Goal: Transaction & Acquisition: Purchase product/service

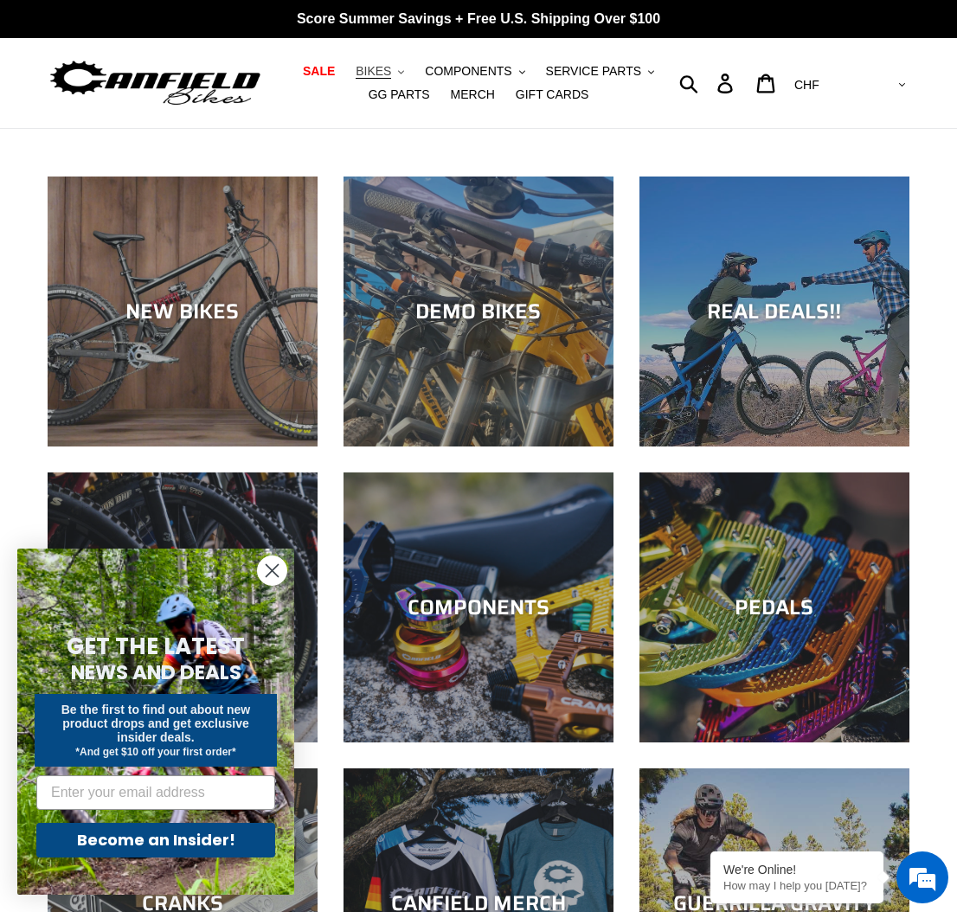
click at [379, 66] on span "BIKES" at bounding box center [373, 71] width 35 height 15
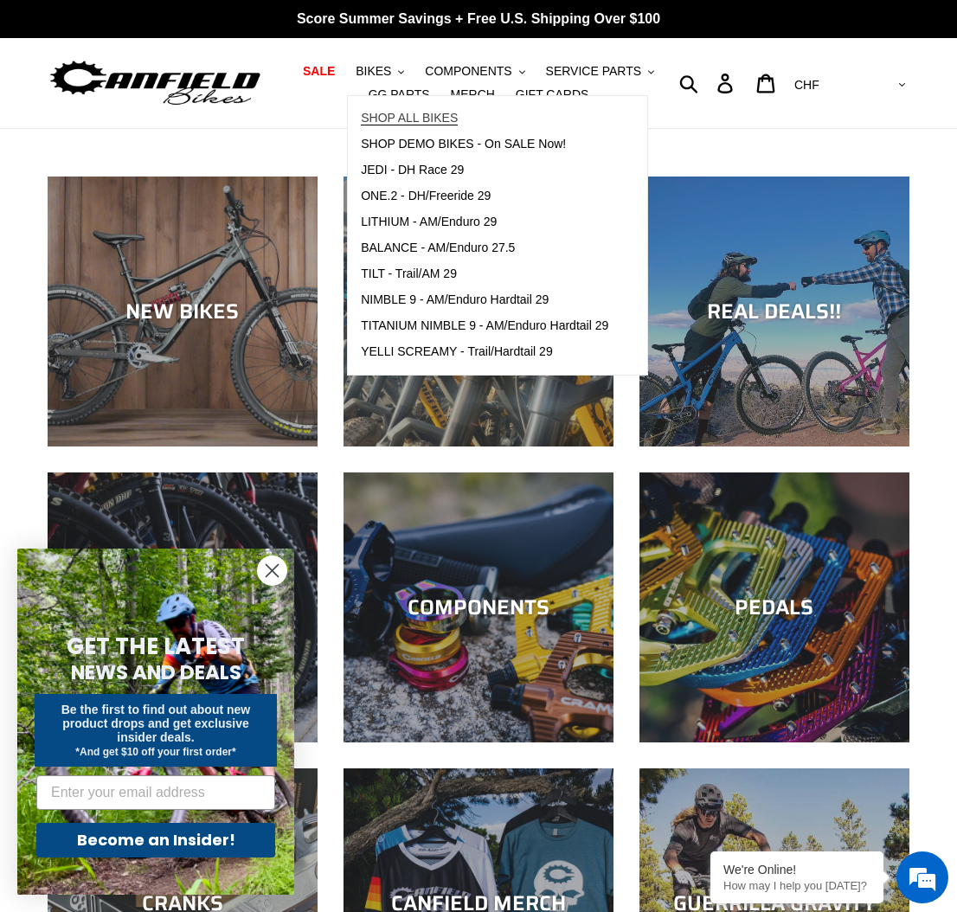
click at [430, 113] on span "SHOP ALL BIKES" at bounding box center [409, 118] width 97 height 15
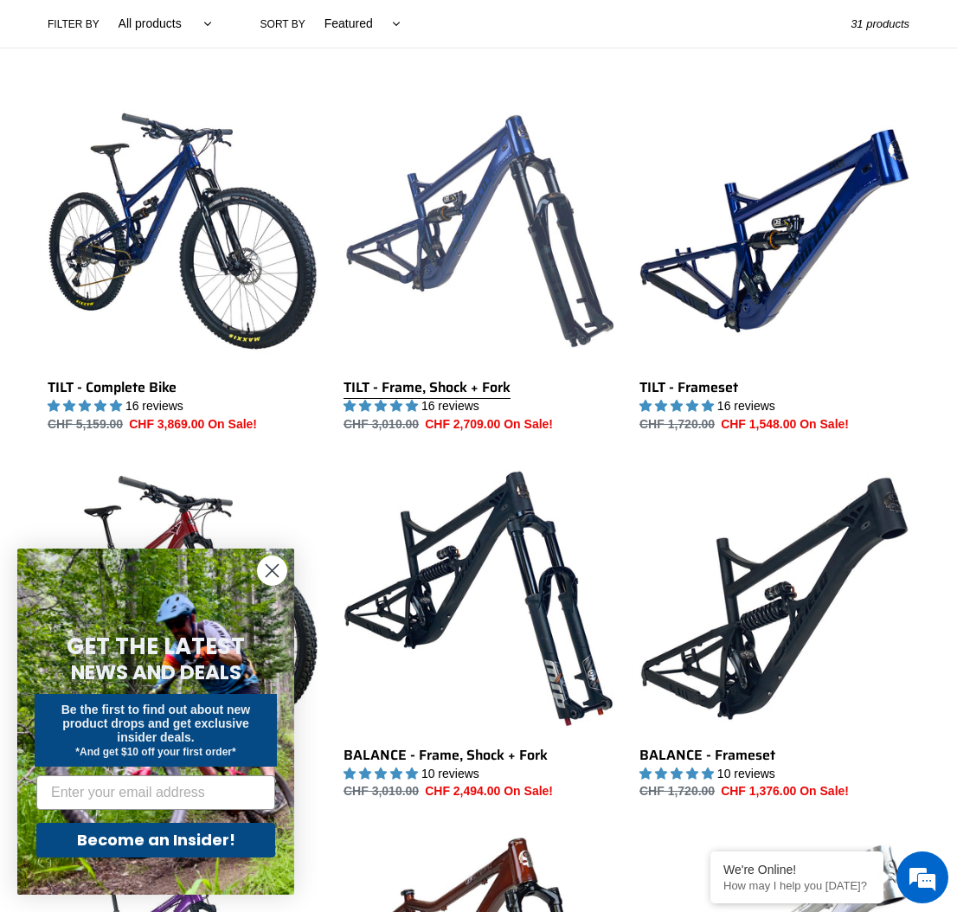
scroll to position [65, 0]
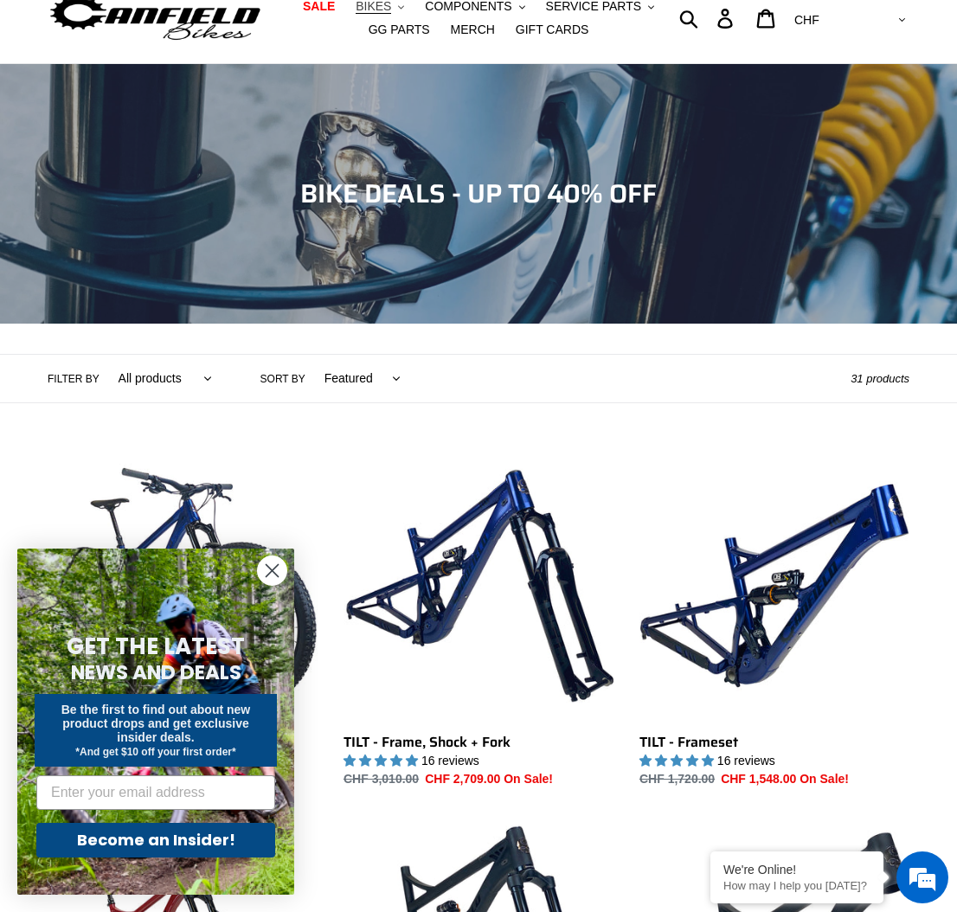
click at [386, 6] on span "BIKES" at bounding box center [373, 6] width 35 height 15
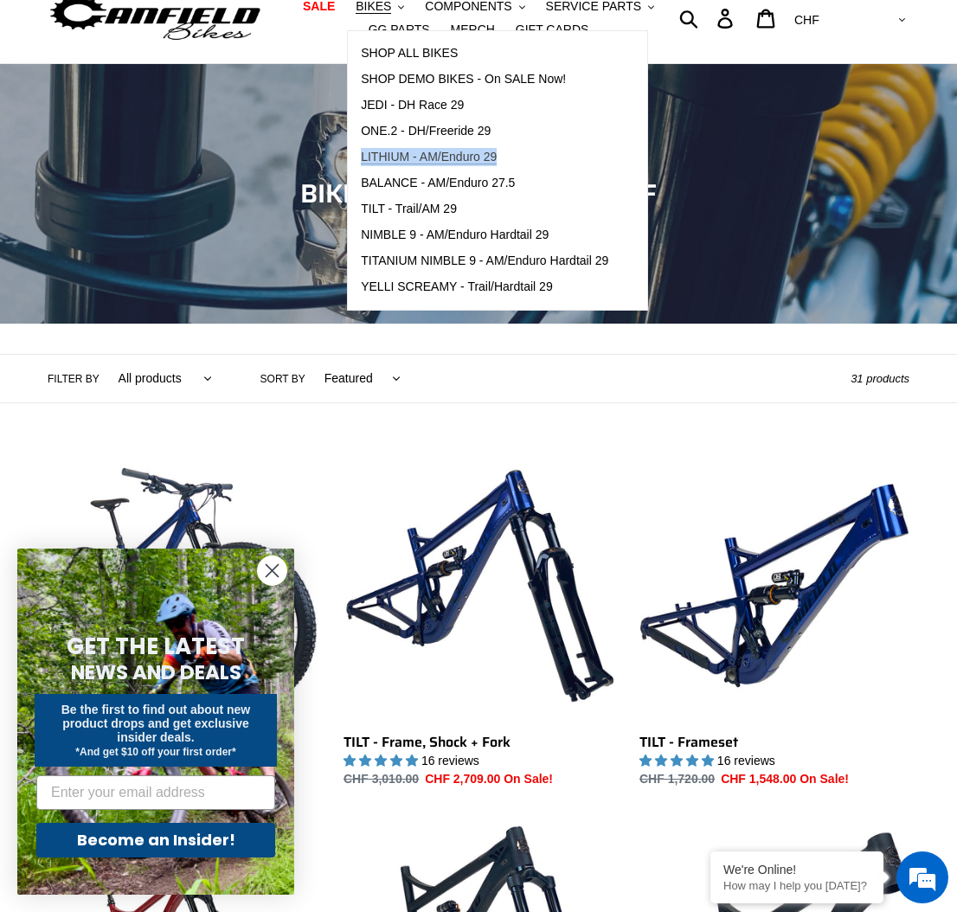
scroll to position [0, 0]
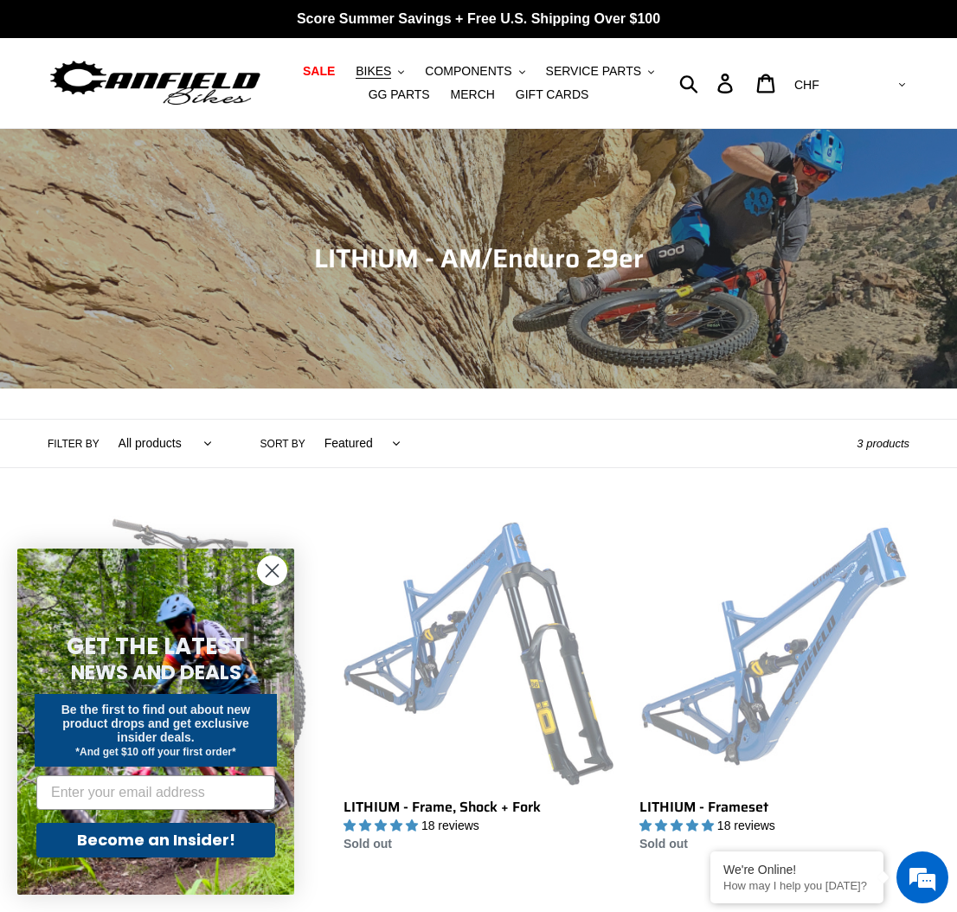
scroll to position [155, 0]
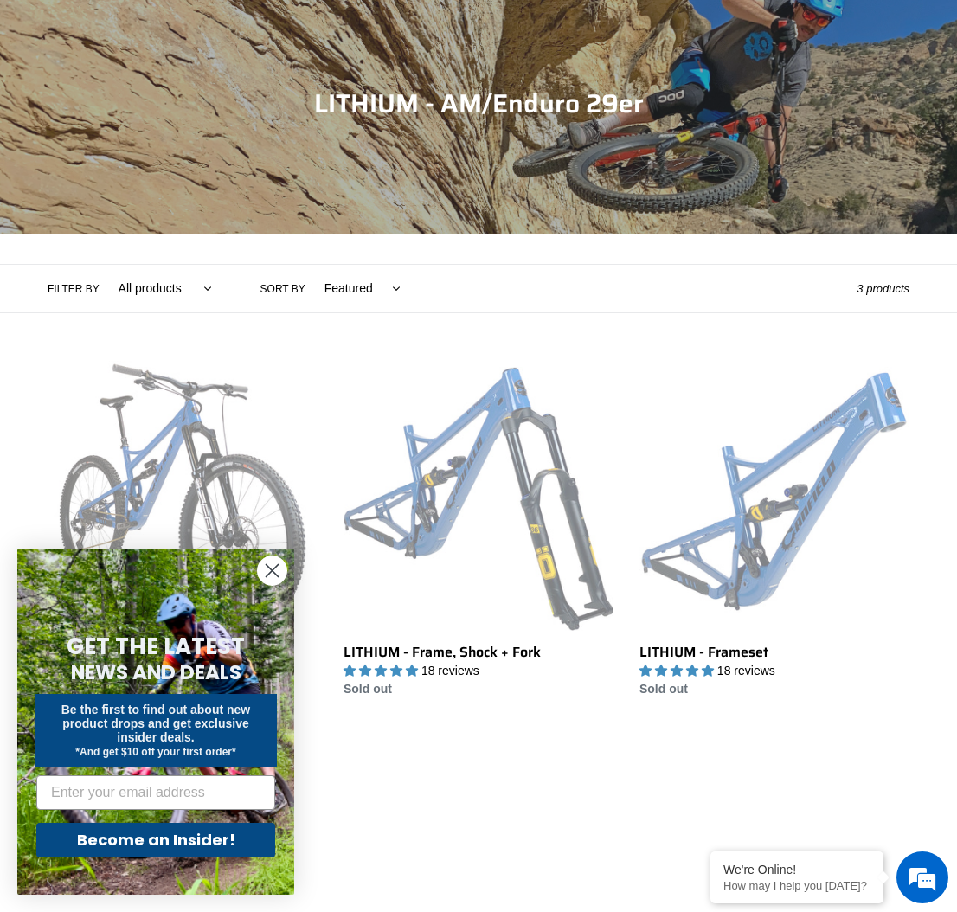
click at [266, 563] on circle "Close dialog" at bounding box center [272, 570] width 29 height 29
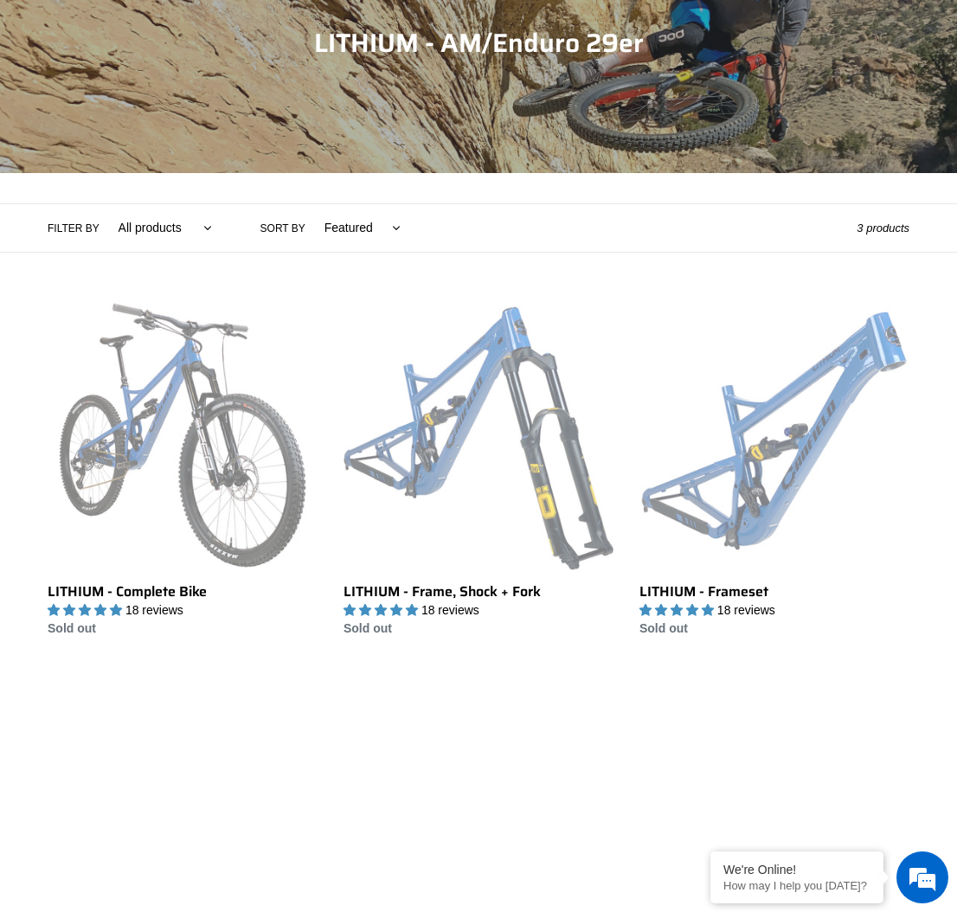
scroll to position [347, 0]
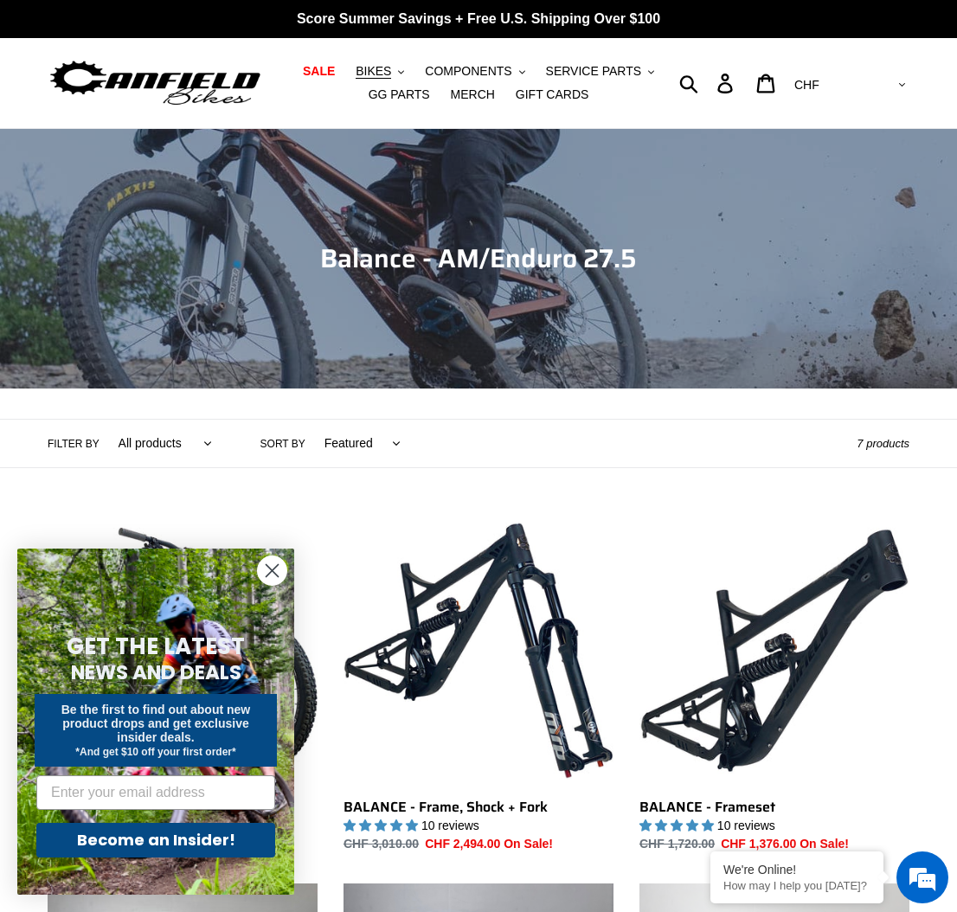
click at [739, 388] on div "Collection: Balance - AM/Enduro 27.5" at bounding box center [478, 388] width 957 height 0
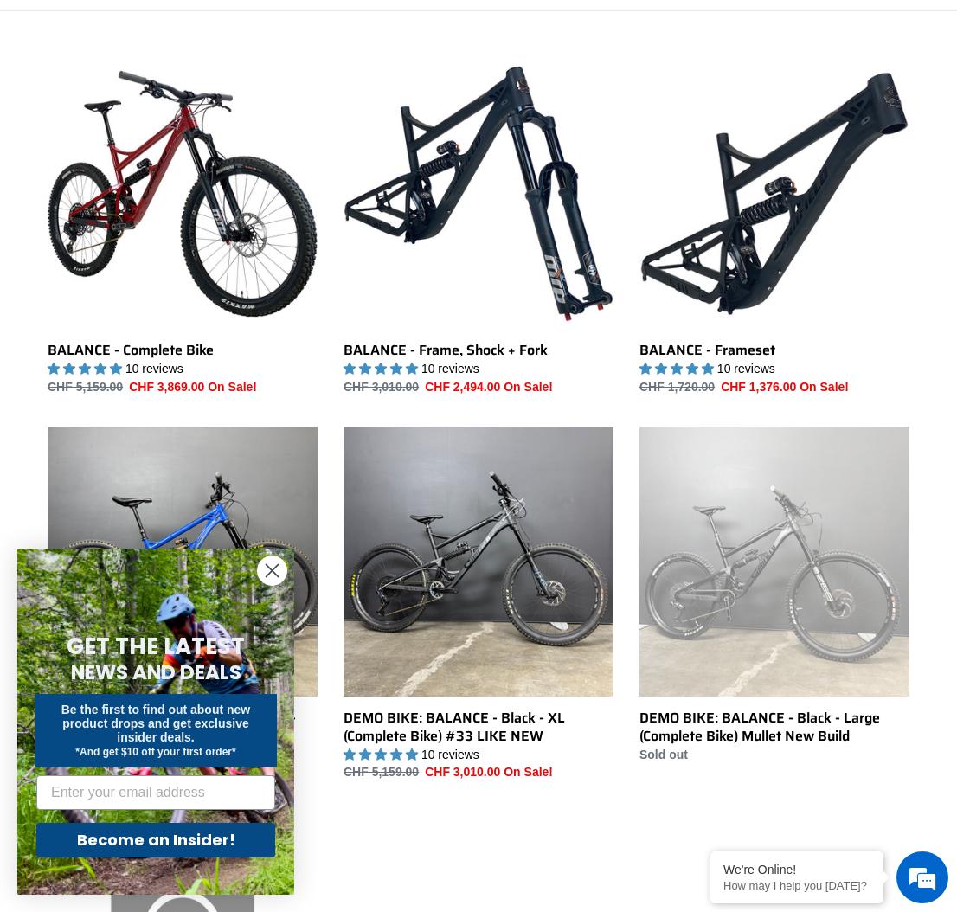
scroll to position [460, 0]
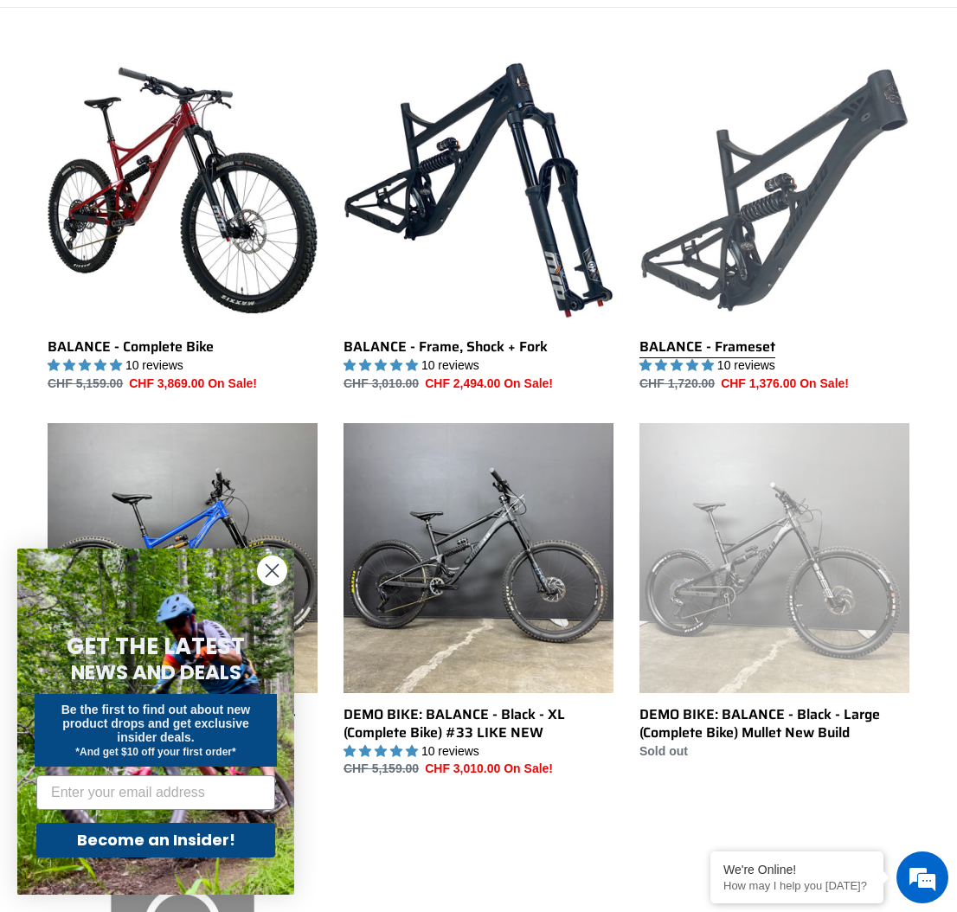
click at [783, 219] on link "BALANCE - Frameset" at bounding box center [774, 223] width 270 height 337
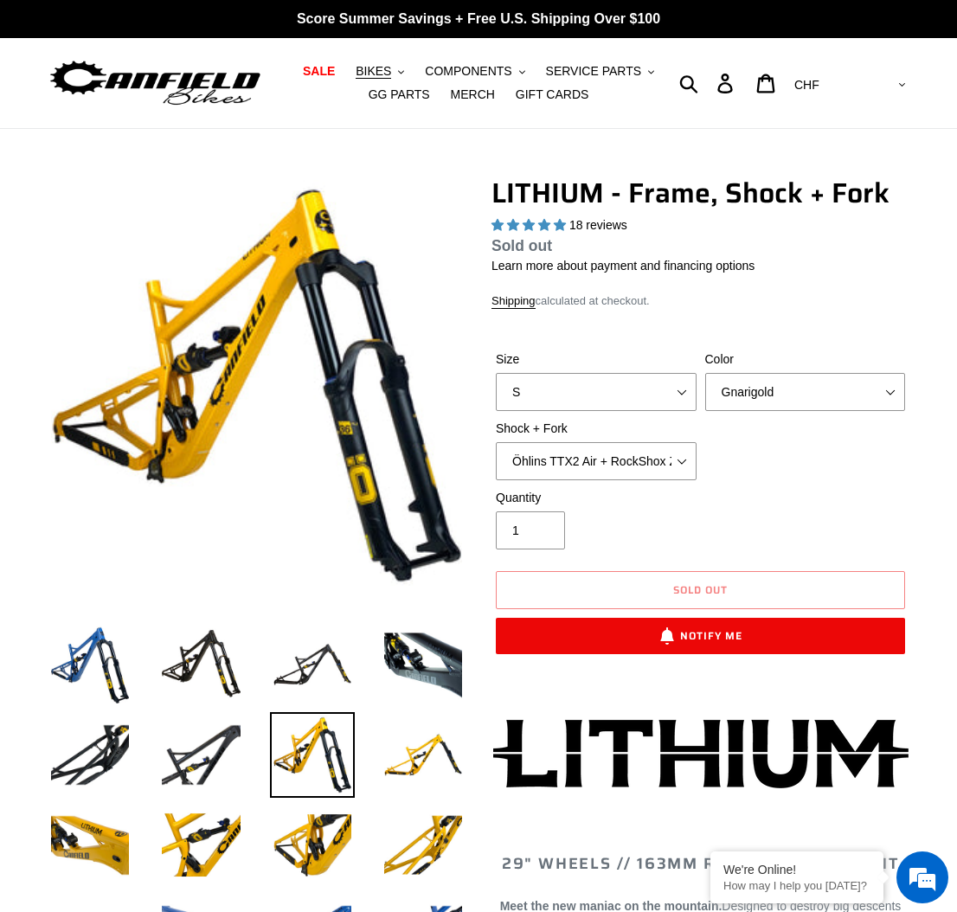
select select "highest-rating"
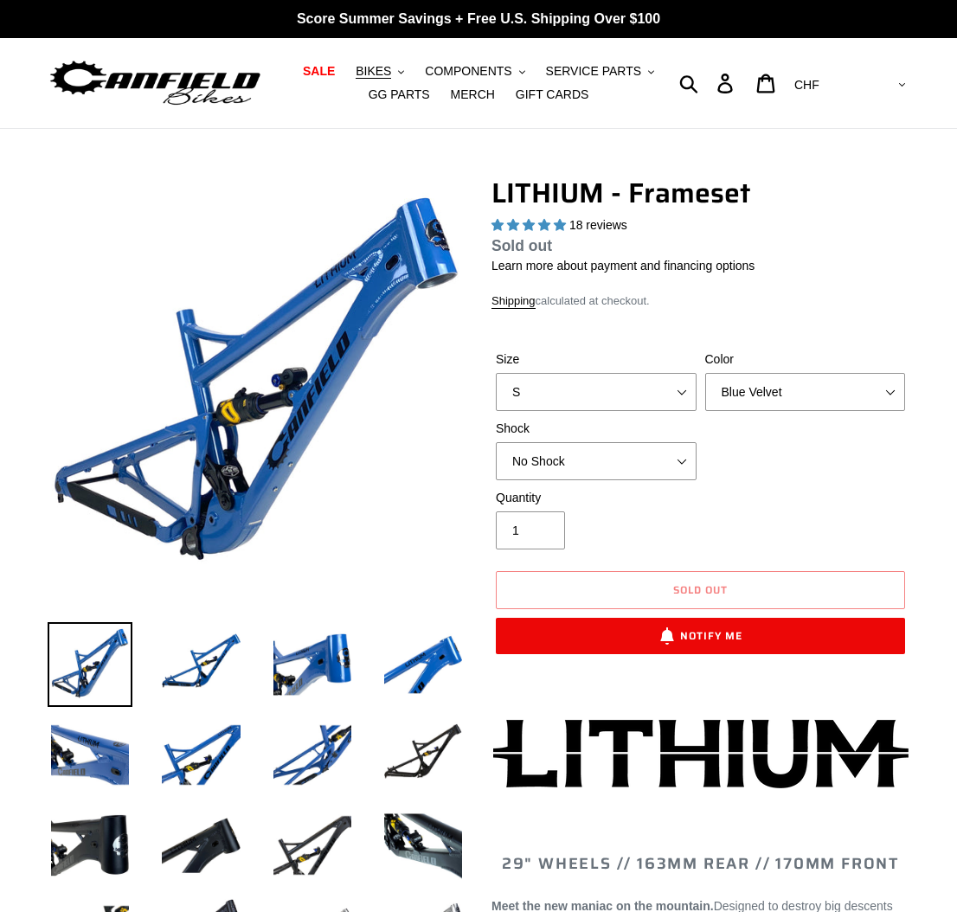
select select "highest-rating"
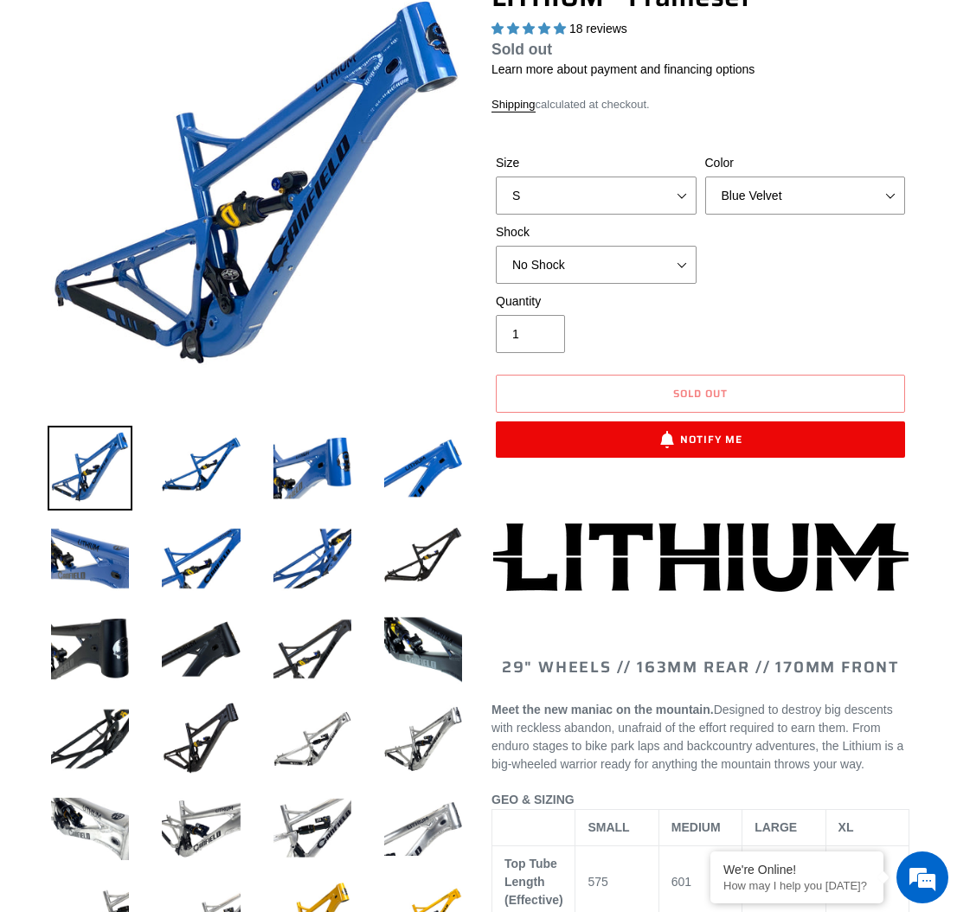
scroll to position [219, 0]
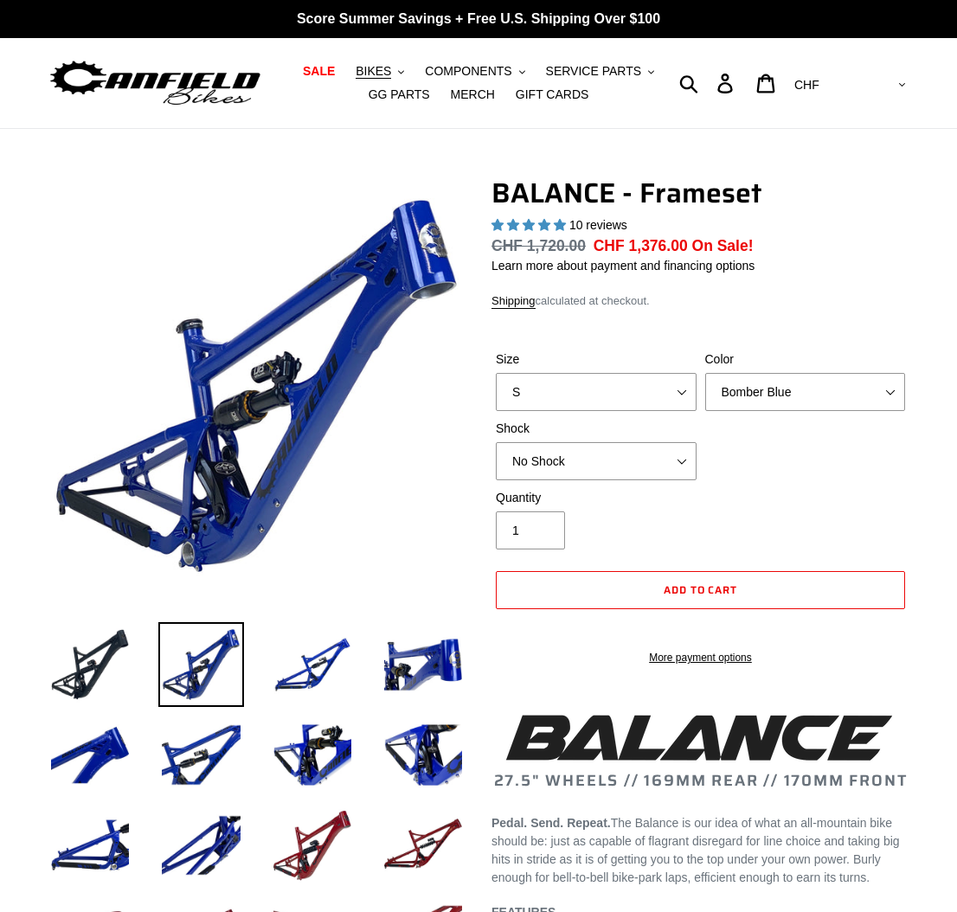
select select "highest-rating"
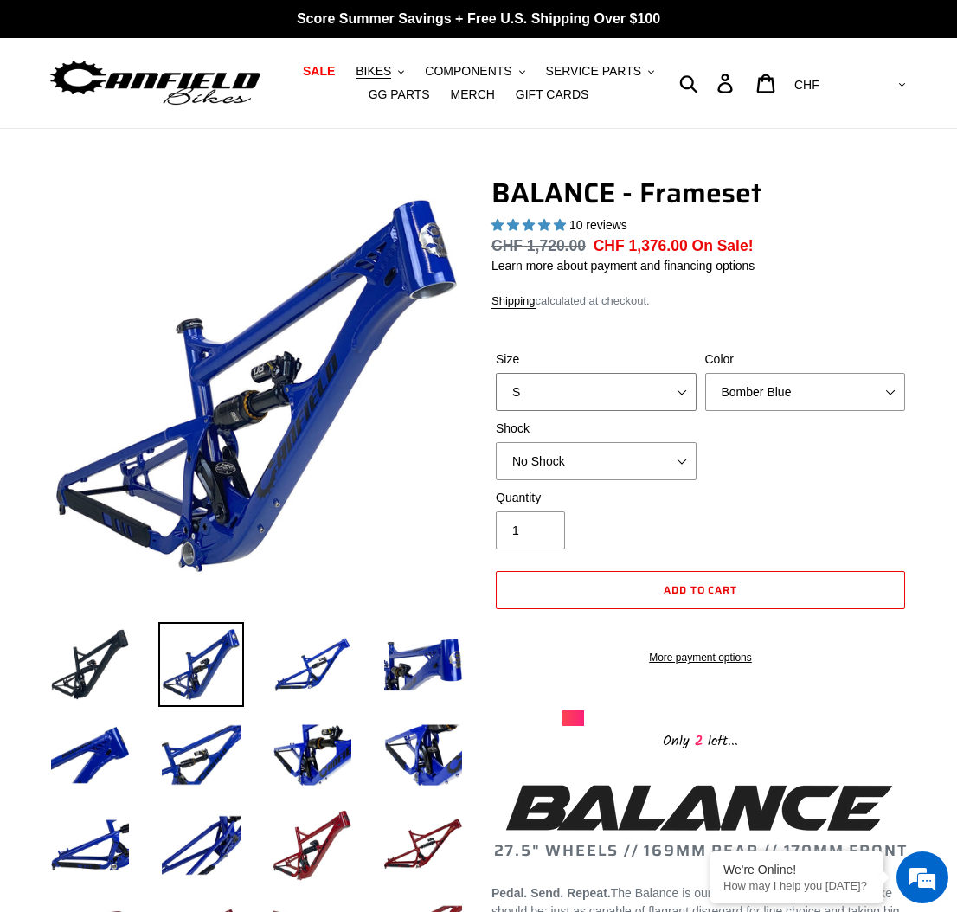
select select "M"
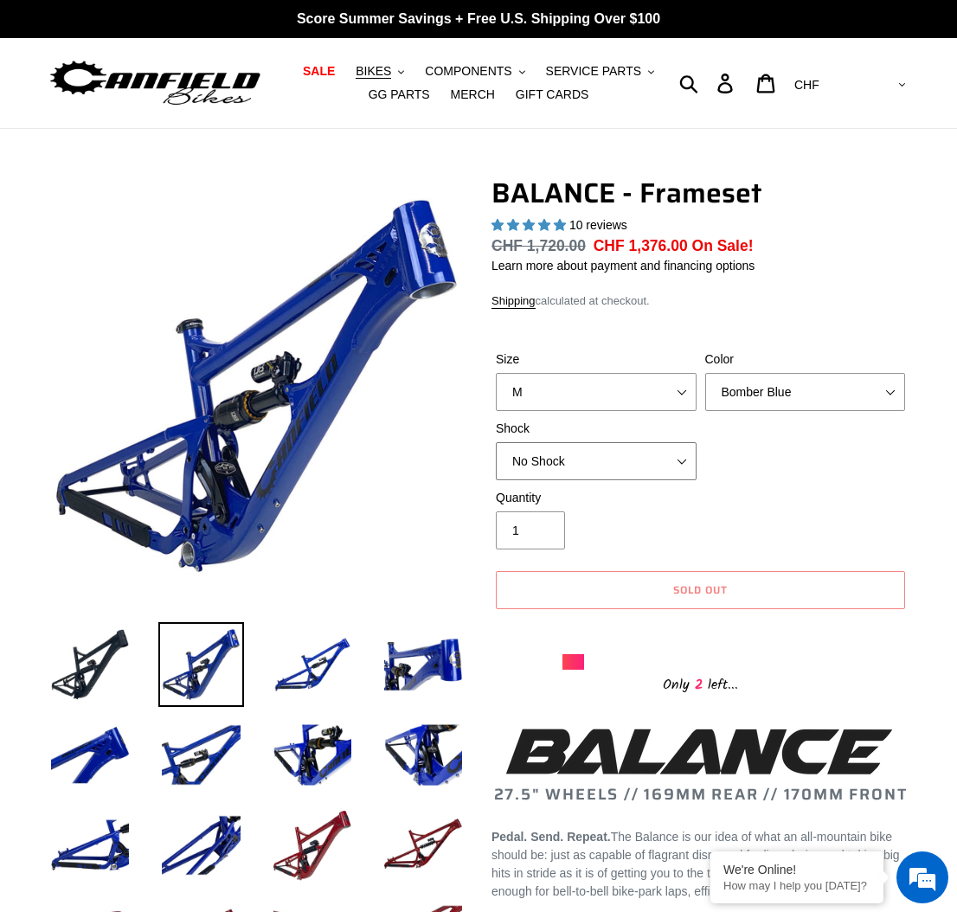
select select "Öhlins TTX2 Air"
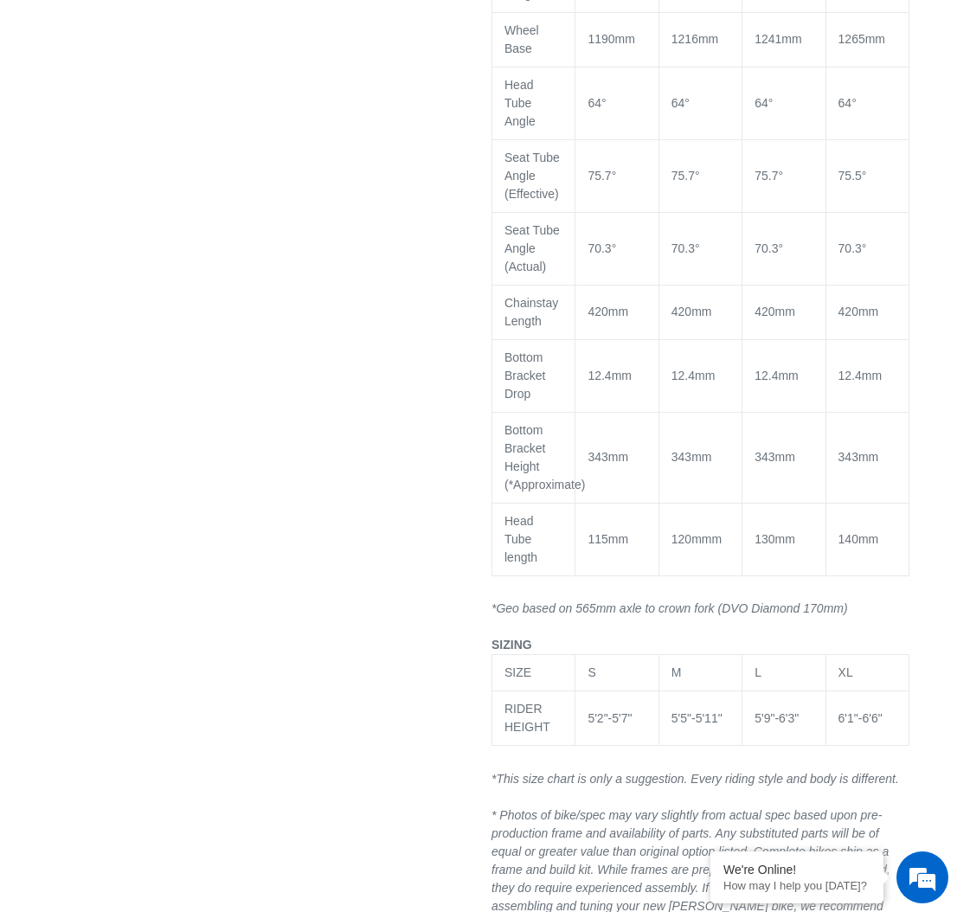
scroll to position [1831, 0]
